Goal: Task Accomplishment & Management: Manage account settings

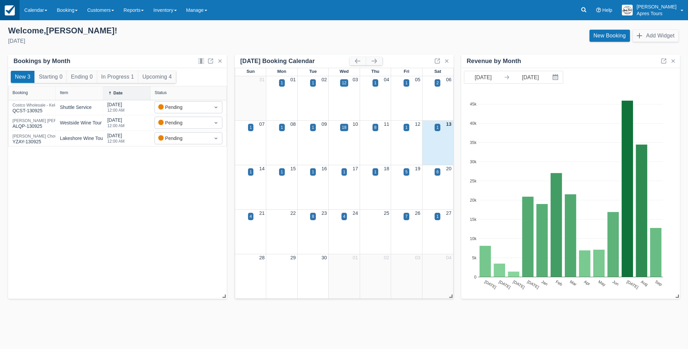
click at [10, 10] on img at bounding box center [10, 10] width 10 height 10
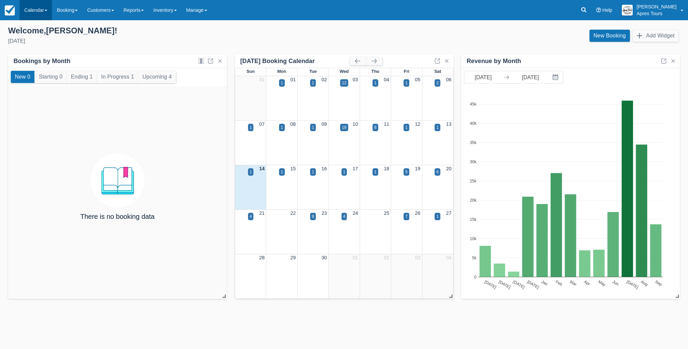
click at [30, 10] on link "Calendar" at bounding box center [36, 10] width 32 height 20
click at [38, 63] on link "Month" at bounding box center [46, 64] width 53 height 14
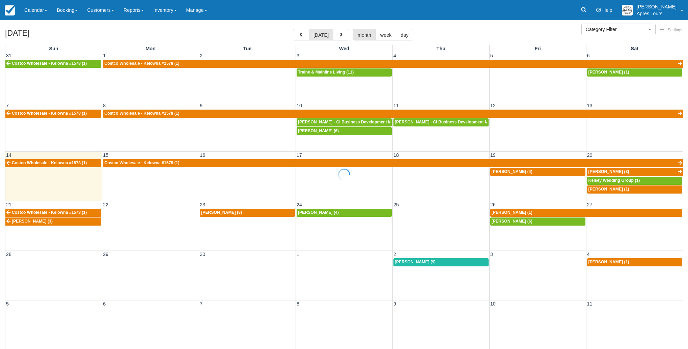
select select
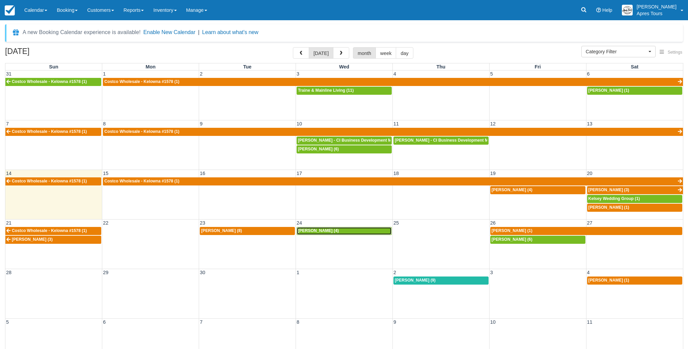
click at [341, 232] on div "[PERSON_NAME] (4)" at bounding box center [344, 230] width 92 height 5
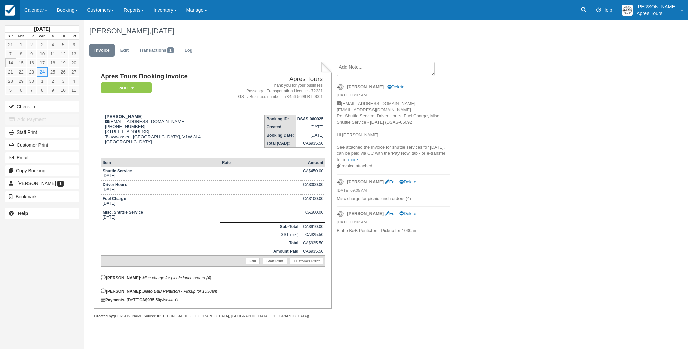
click at [11, 11] on img at bounding box center [10, 10] width 10 height 10
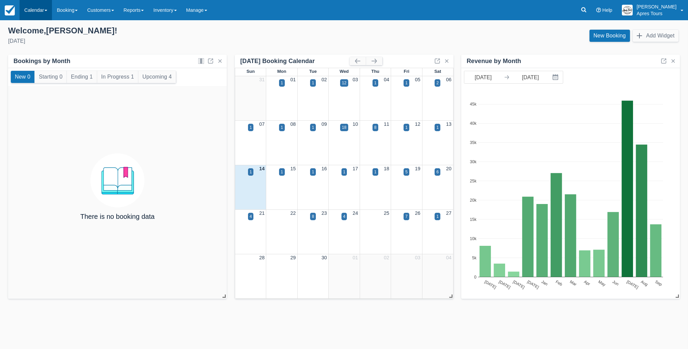
click at [34, 11] on link "Calendar" at bounding box center [36, 10] width 32 height 20
click at [32, 64] on link "Month" at bounding box center [46, 64] width 53 height 14
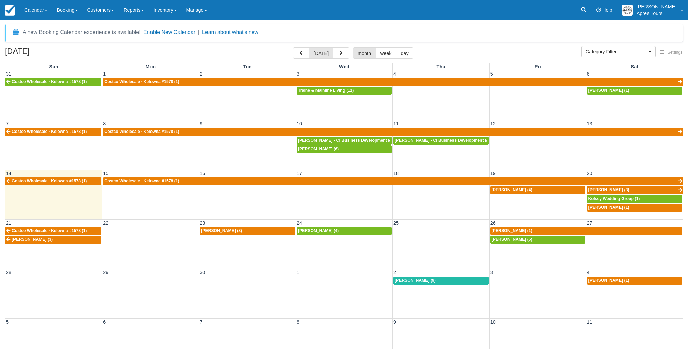
select select
click at [333, 231] on div "Kevin Edgson (4)" at bounding box center [344, 230] width 92 height 5
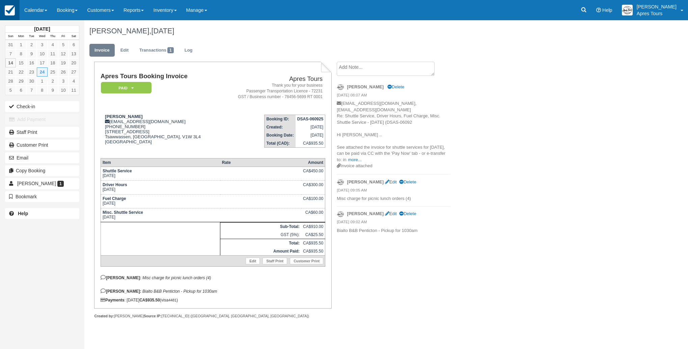
click at [9, 11] on img at bounding box center [10, 10] width 10 height 10
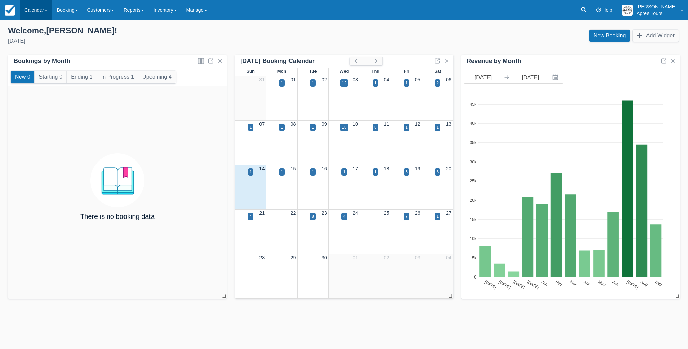
click at [36, 12] on link "Calendar" at bounding box center [36, 10] width 32 height 20
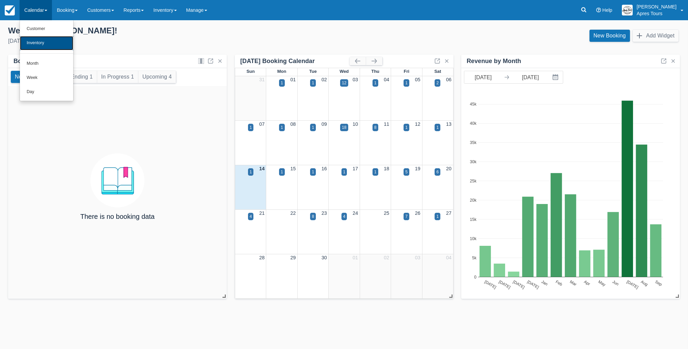
click at [38, 44] on link "Inventory" at bounding box center [46, 43] width 53 height 14
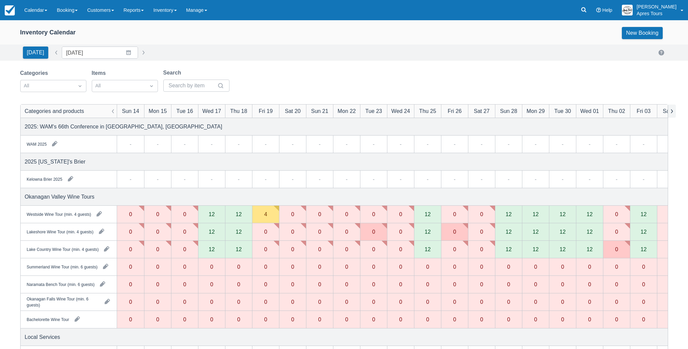
click at [673, 113] on button "button" at bounding box center [672, 111] width 8 height 13
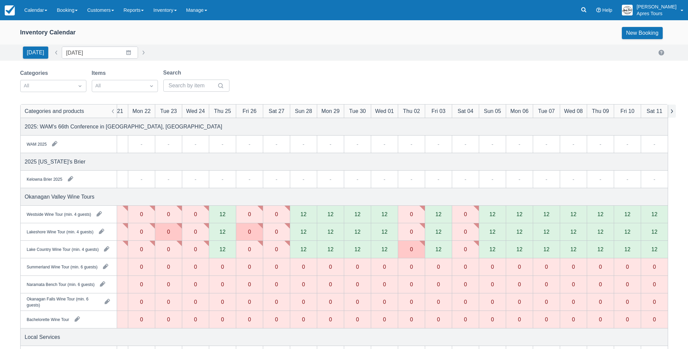
click at [673, 113] on button "button" at bounding box center [672, 111] width 8 height 13
click at [11, 12] on img at bounding box center [10, 10] width 10 height 10
